Goal: Transaction & Acquisition: Download file/media

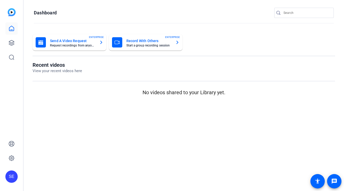
click at [79, 44] on mat-card-subtitle "Request recordings from anyone, anywhere" at bounding box center [72, 45] width 45 height 3
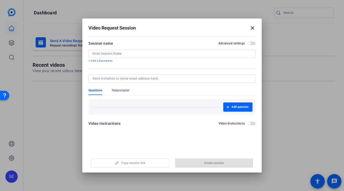
click at [254, 29] on mat-icon "close" at bounding box center [252, 28] width 6 height 6
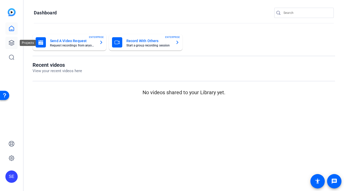
click at [7, 44] on link at bounding box center [11, 43] width 12 height 12
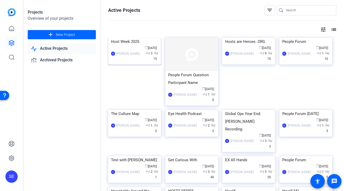
click at [134, 45] on div "Host Week 2025" at bounding box center [134, 42] width 47 height 8
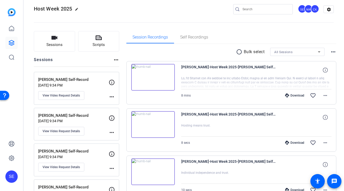
scroll to position [8, 0]
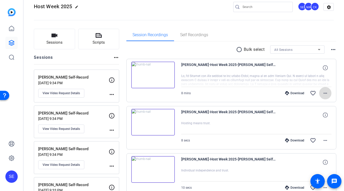
click at [327, 96] on span at bounding box center [325, 93] width 12 height 12
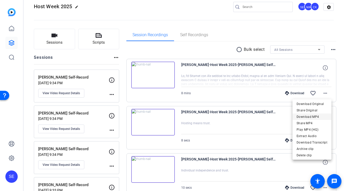
click at [318, 117] on span "Download MP4" at bounding box center [312, 117] width 31 height 6
